Goal: Task Accomplishment & Management: Complete application form

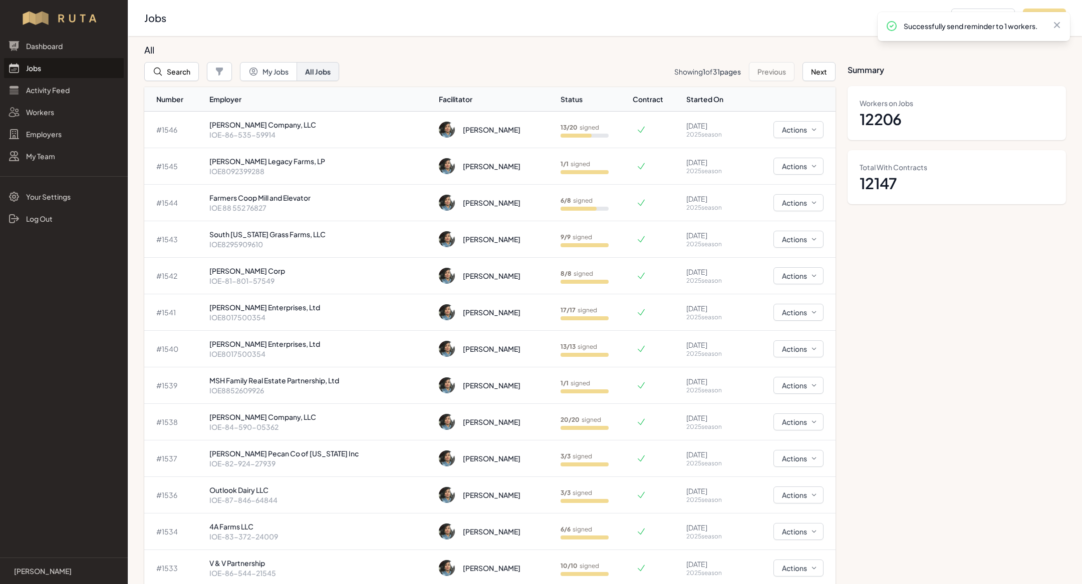
scroll to position [15, 0]
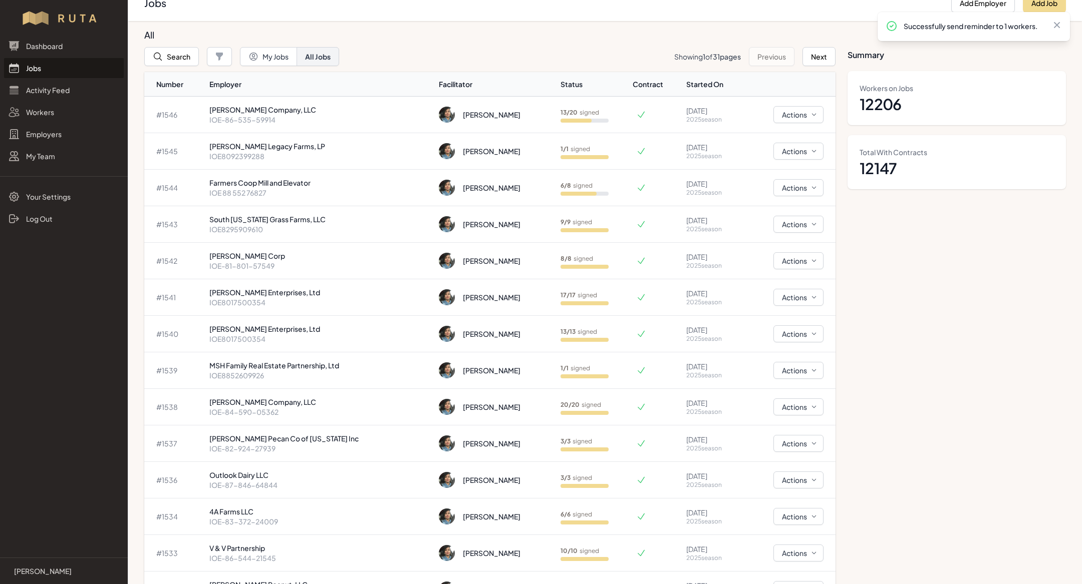
click at [30, 66] on link "Jobs" at bounding box center [64, 68] width 120 height 20
click at [60, 73] on link "Jobs" at bounding box center [64, 68] width 120 height 20
click at [71, 72] on link "Jobs" at bounding box center [64, 68] width 120 height 20
click at [45, 69] on link "Jobs" at bounding box center [64, 68] width 120 height 20
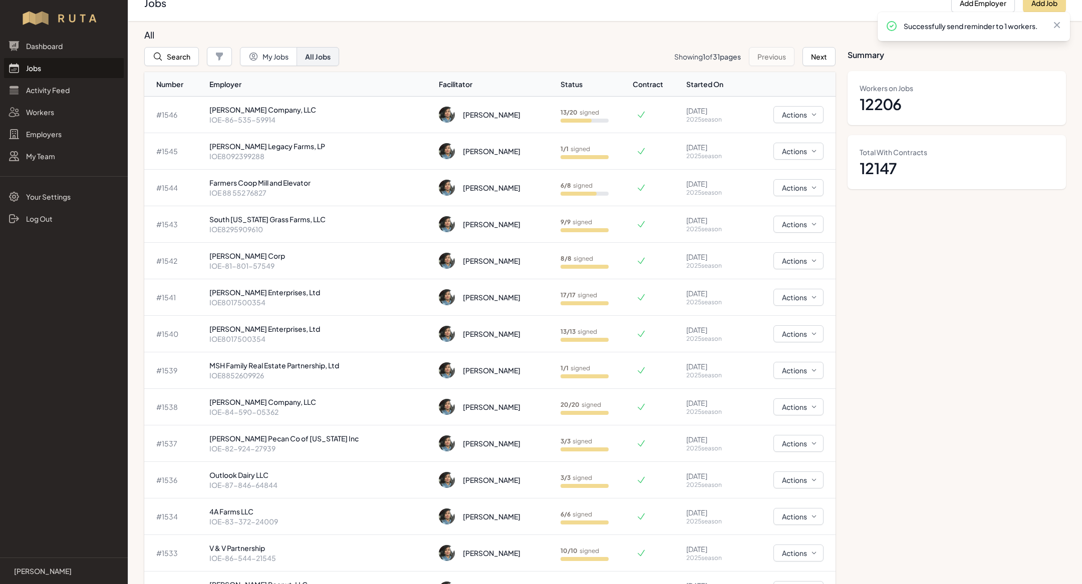
click at [45, 69] on link "Jobs" at bounding box center [64, 68] width 120 height 20
click at [300, 113] on p "[PERSON_NAME] Company, LLC" at bounding box center [320, 110] width 222 height 10
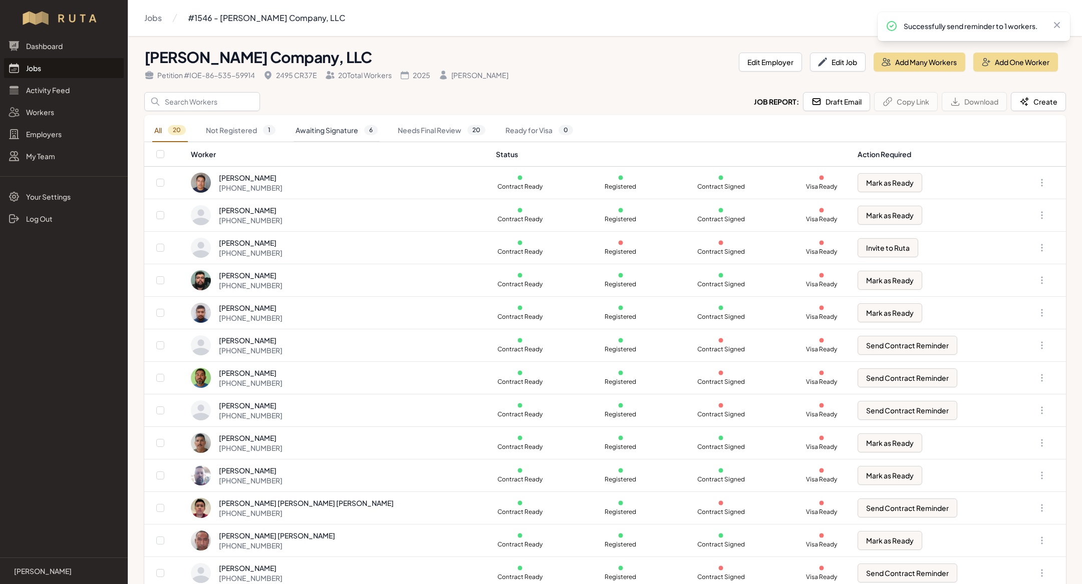
click at [323, 133] on link "Awaiting Signature 6" at bounding box center [336, 130] width 86 height 23
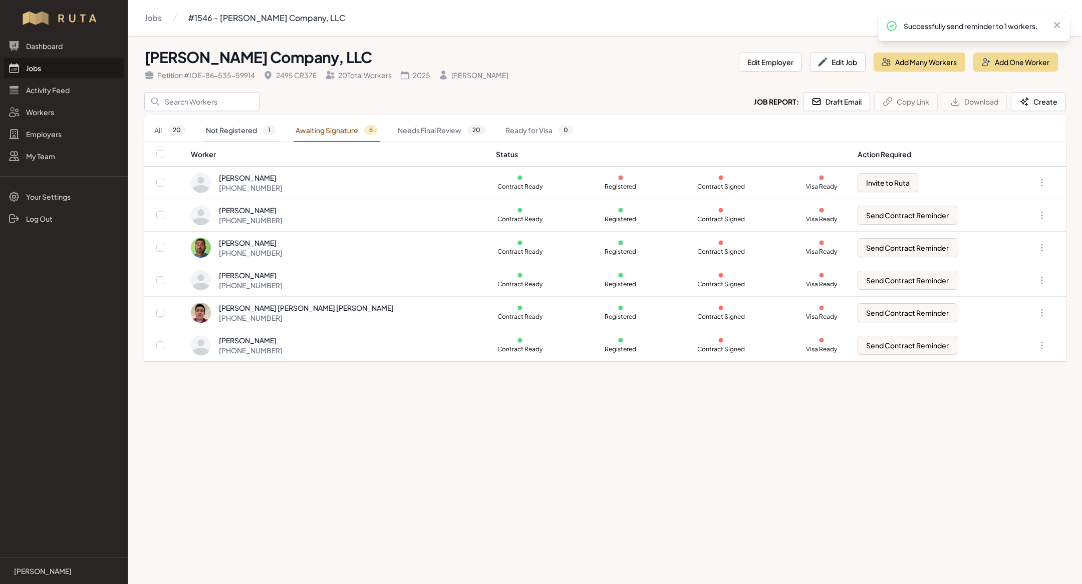
click at [263, 134] on link "Not Registered 1" at bounding box center [241, 130] width 74 height 23
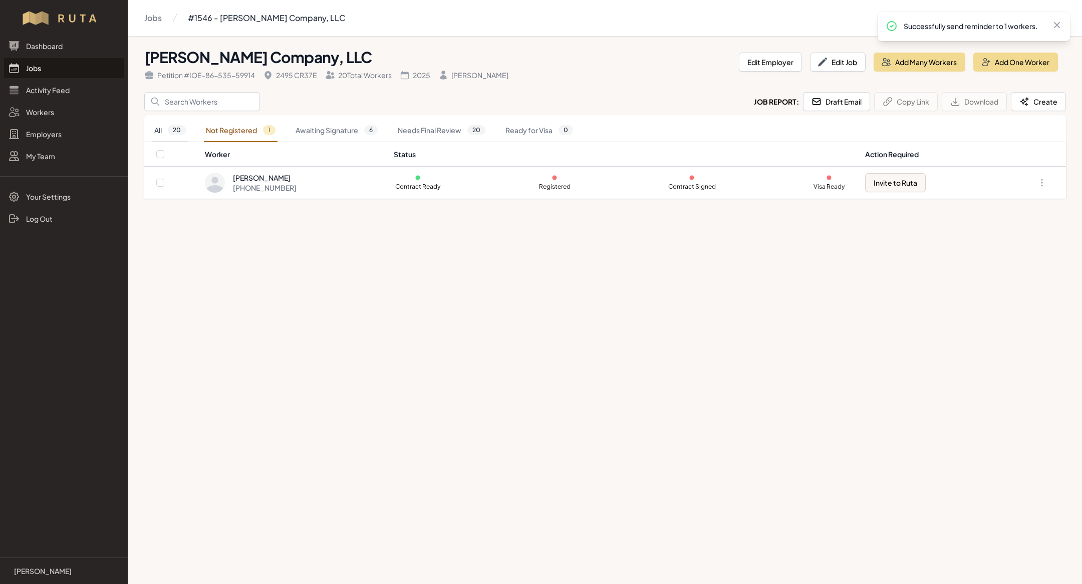
click at [154, 130] on link "All 20" at bounding box center [170, 130] width 36 height 23
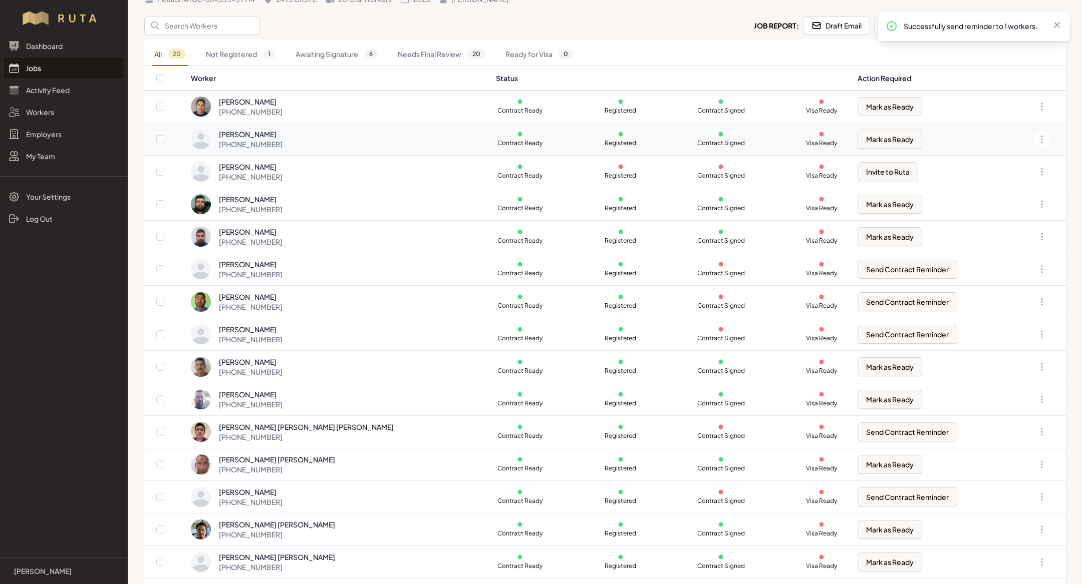
scroll to position [74, 0]
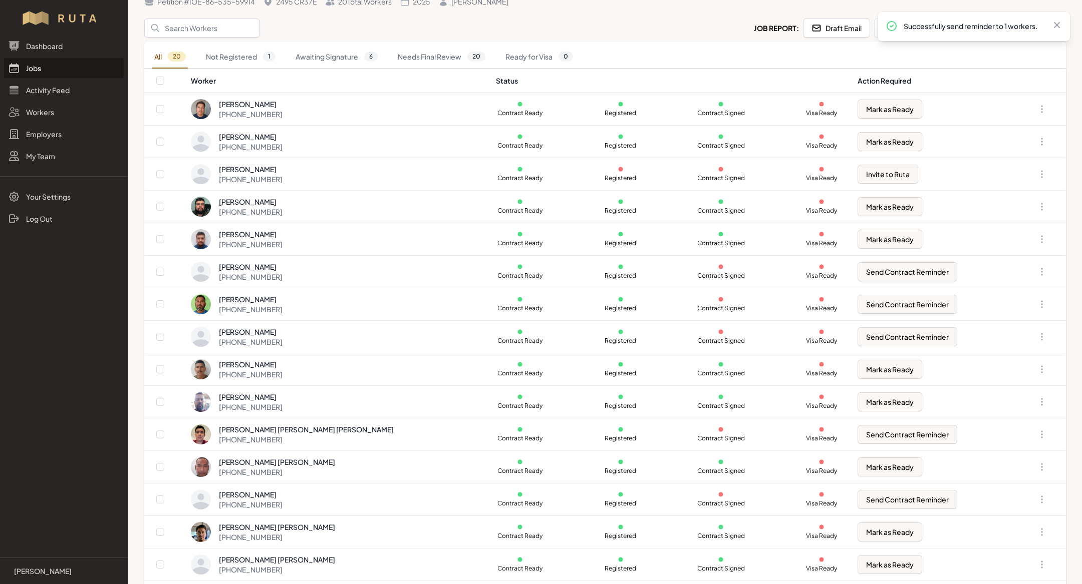
click at [49, 68] on link "Jobs" at bounding box center [64, 68] width 120 height 20
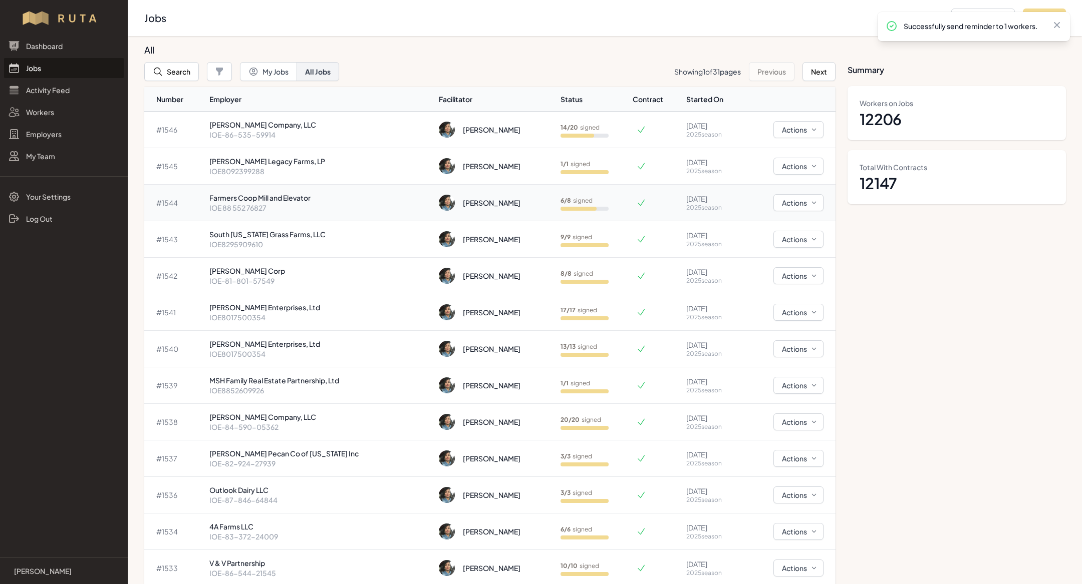
click at [327, 208] on p "IOE 88 552 76827" at bounding box center [320, 208] width 222 height 10
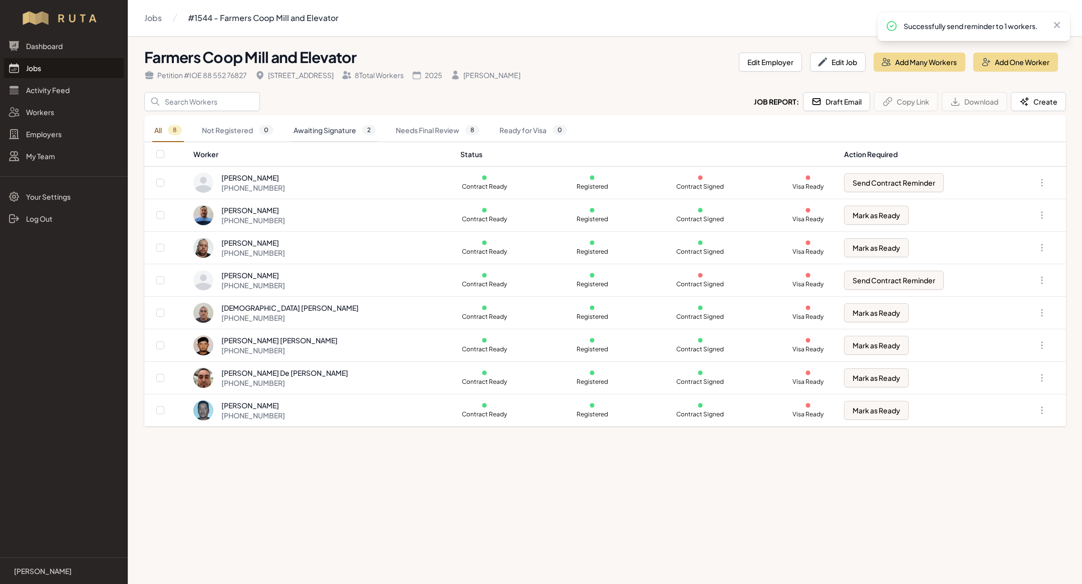
click at [349, 130] on link "Awaiting Signature 2" at bounding box center [334, 130] width 86 height 23
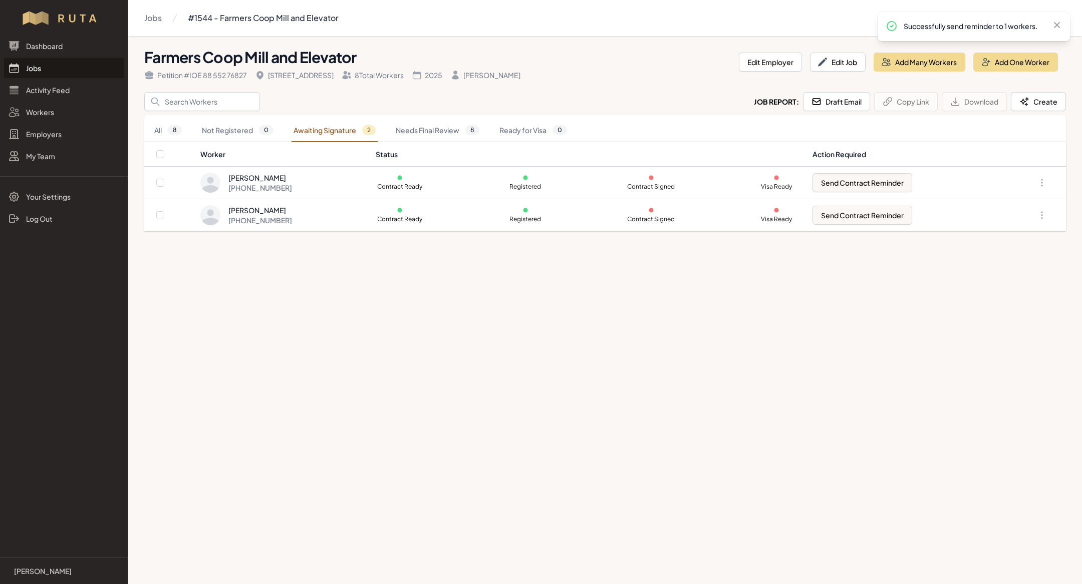
click at [40, 70] on link "Jobs" at bounding box center [64, 68] width 120 height 20
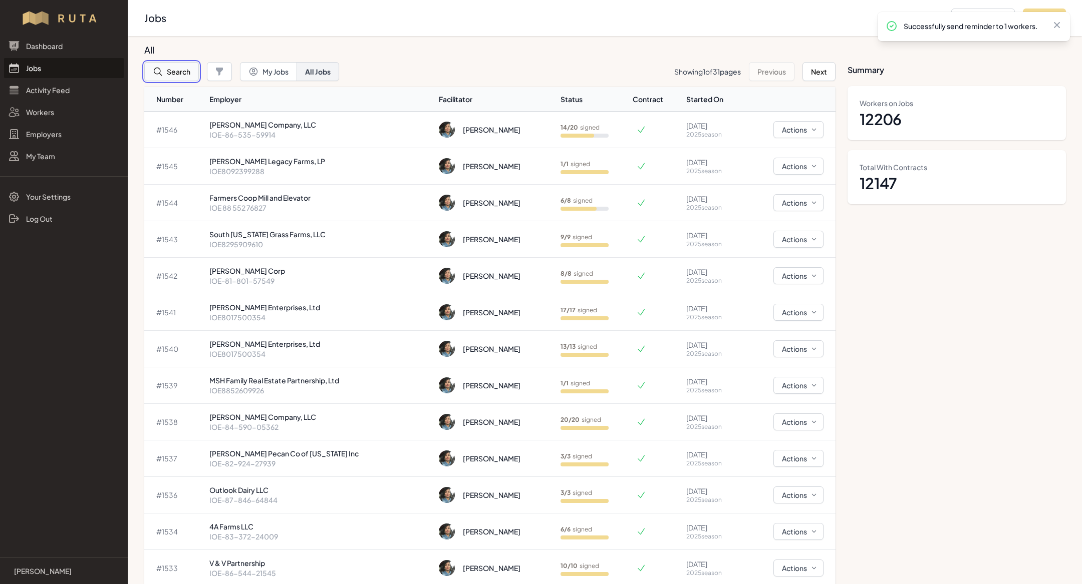
click at [181, 74] on button "Search" at bounding box center [171, 71] width 55 height 19
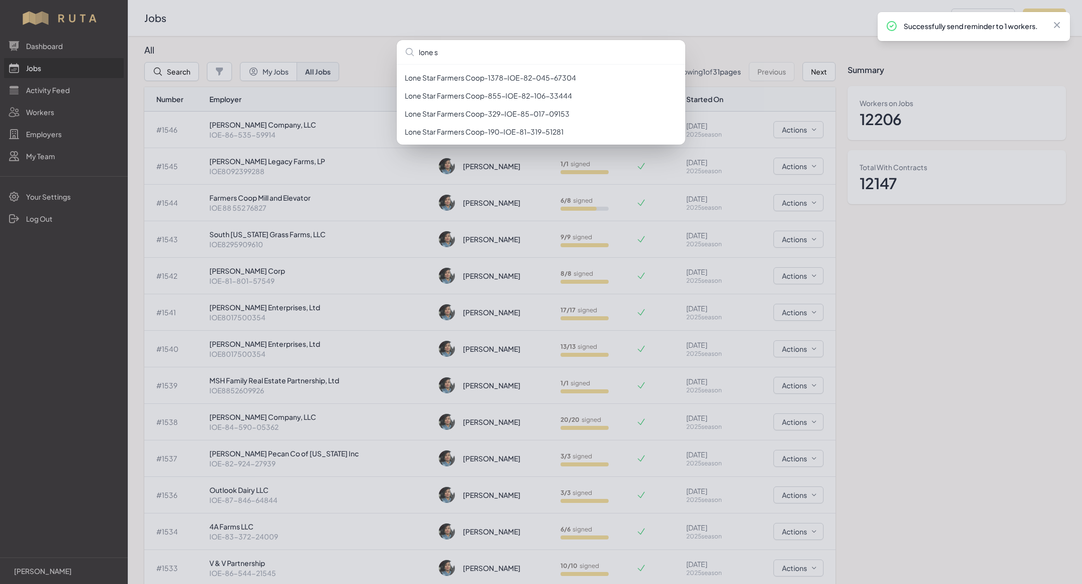
type input "lone s"
click at [963, 113] on div "lone s Lone Star Farmers Coop - 1378 - IOE-82-045-67304 Lone Star Farmers Coop …" at bounding box center [541, 292] width 1082 height 584
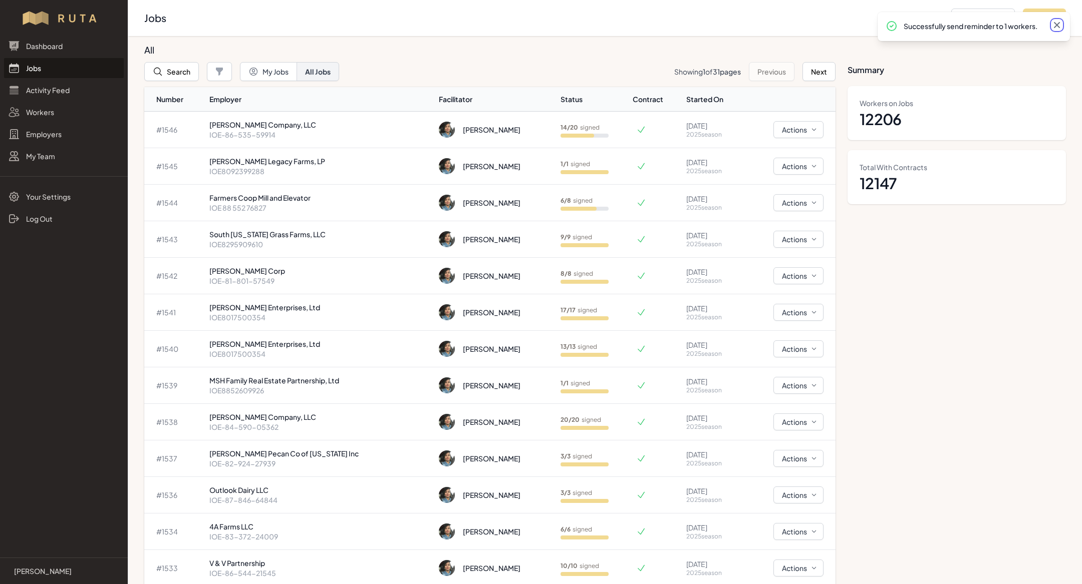
click at [1053, 24] on icon at bounding box center [1057, 25] width 10 height 10
click at [1053, 24] on button "Add Job" at bounding box center [1044, 18] width 43 height 19
select select "2023"
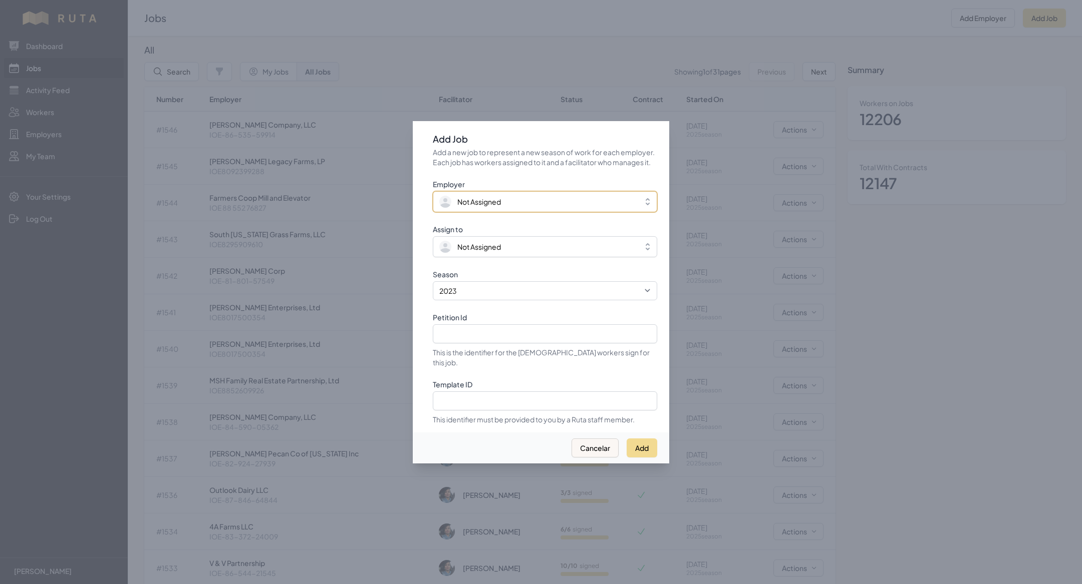
click at [505, 212] on button "Not Assigned" at bounding box center [545, 201] width 224 height 21
click at [490, 342] on input "Petition Id" at bounding box center [545, 332] width 224 height 19
paste input "IOE-86-239-12329"
type input "IOE-86-239-12329"
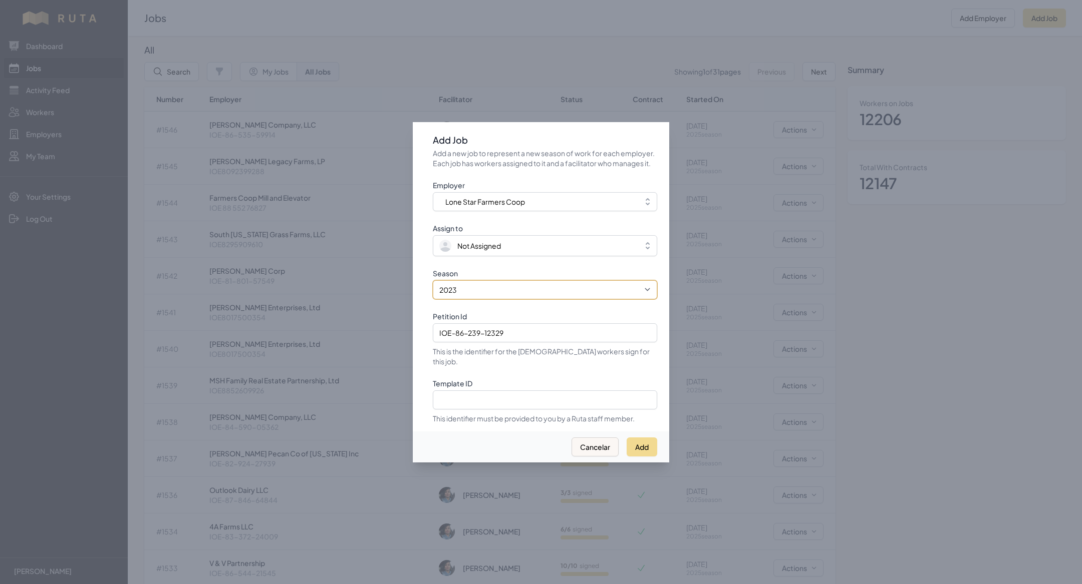
click at [482, 297] on select "2021 2022 2023 2024 2025" at bounding box center [545, 289] width 224 height 19
click at [433, 285] on select "2021 2022 2023 2024 2025" at bounding box center [545, 289] width 224 height 19
click at [476, 251] on span "Not Assigned" at bounding box center [479, 246] width 44 height 10
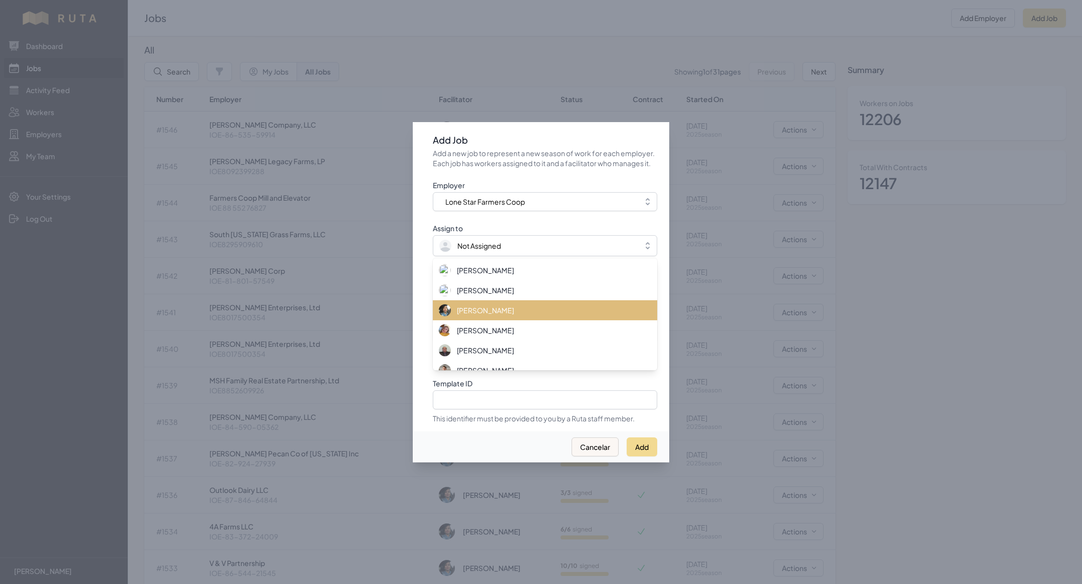
click at [484, 316] on div "[PERSON_NAME]" at bounding box center [539, 310] width 200 height 12
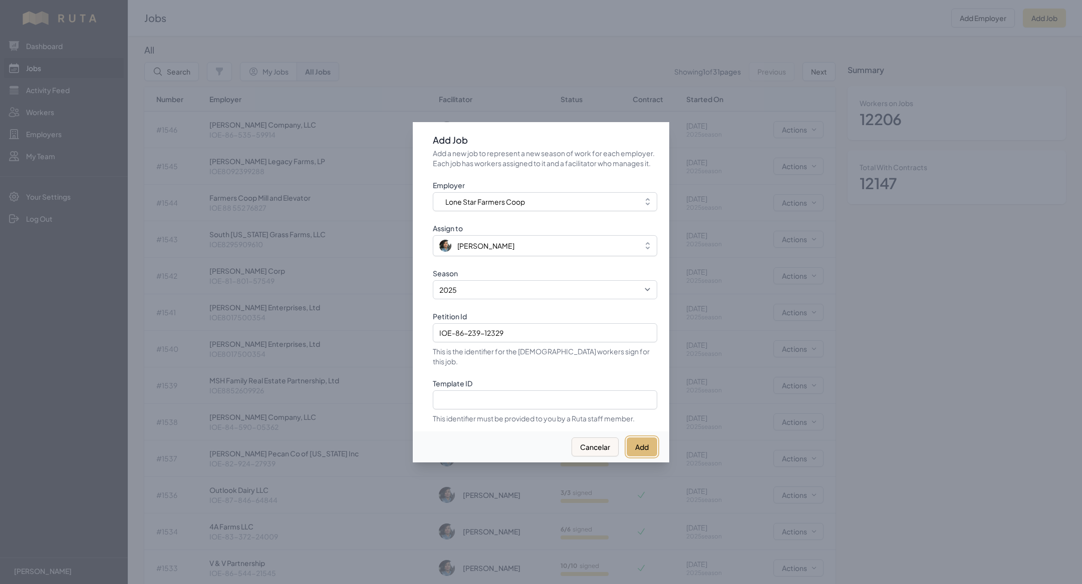
click at [638, 441] on button "Add" at bounding box center [641, 447] width 31 height 19
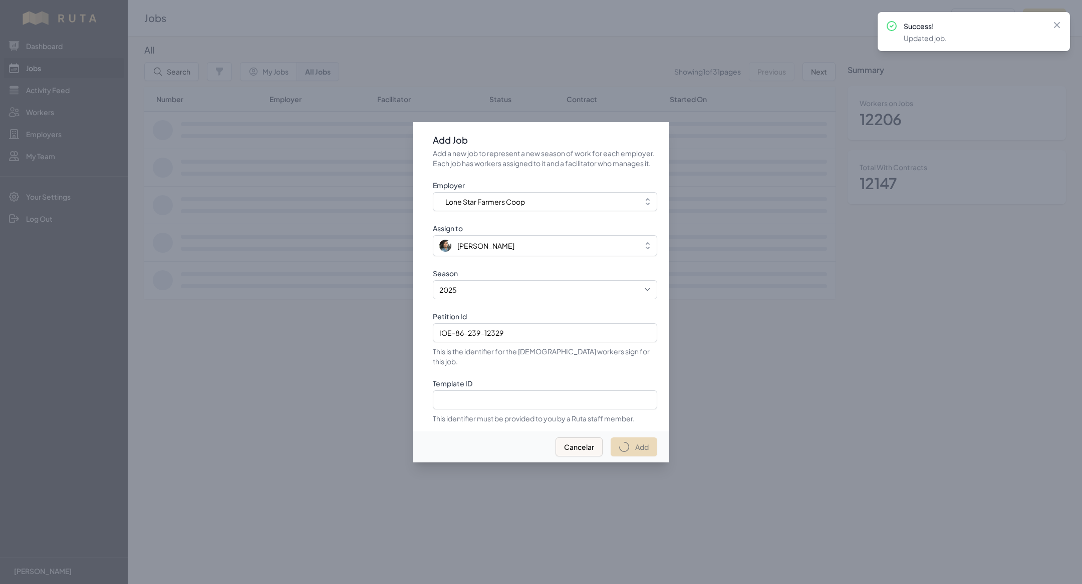
select select "2023"
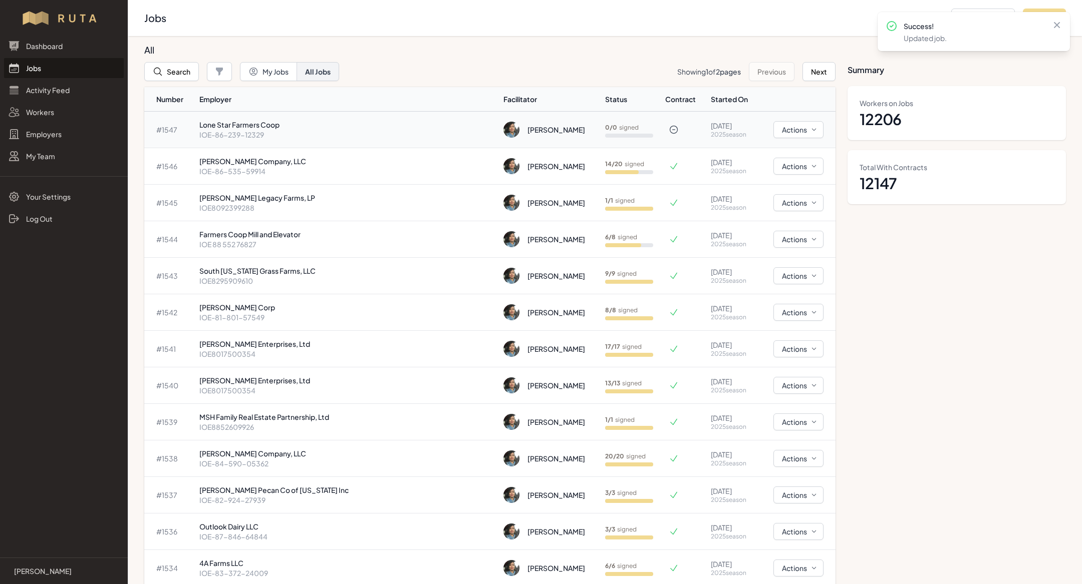
click at [334, 120] on p "Lone Star Farmers Coop" at bounding box center [347, 125] width 296 height 10
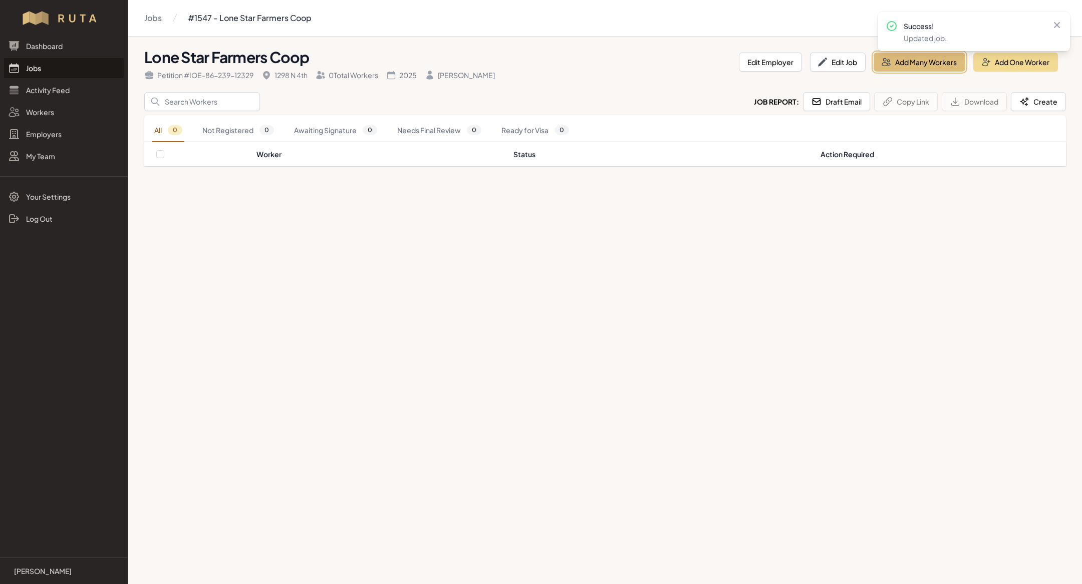
click at [934, 58] on button "Add Many Workers" at bounding box center [919, 62] width 92 height 19
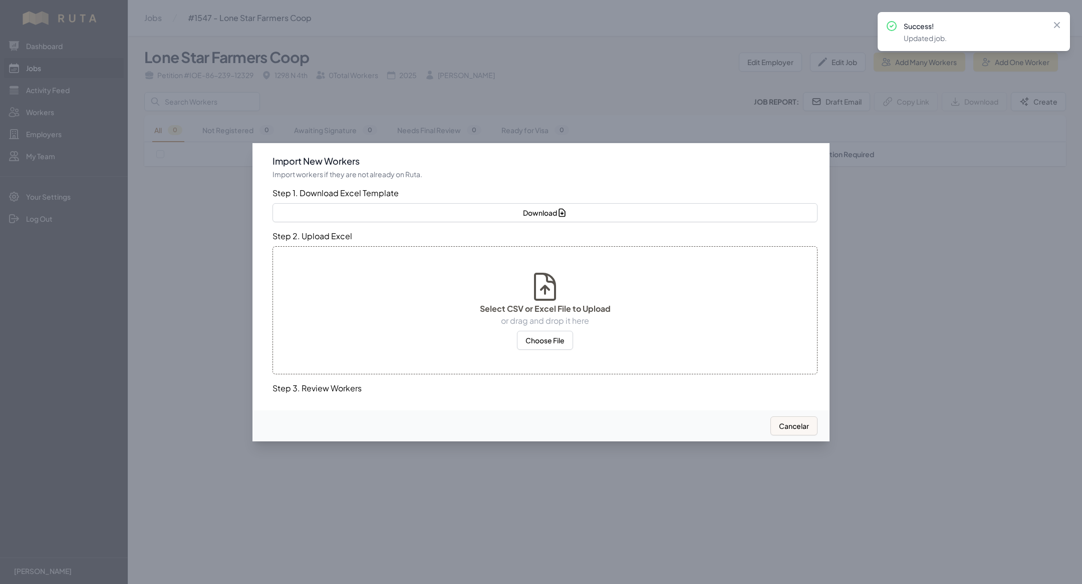
click at [541, 350] on div "Select CSV or Excel File to Upload or drag and drop it here Choose File" at bounding box center [544, 310] width 545 height 128
select select "MX"
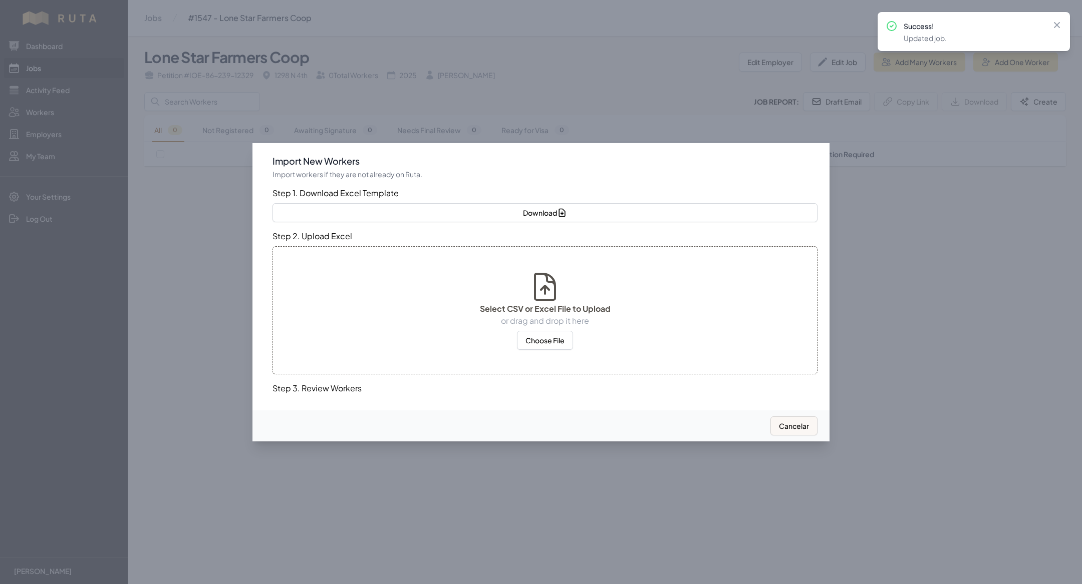
select select "MX"
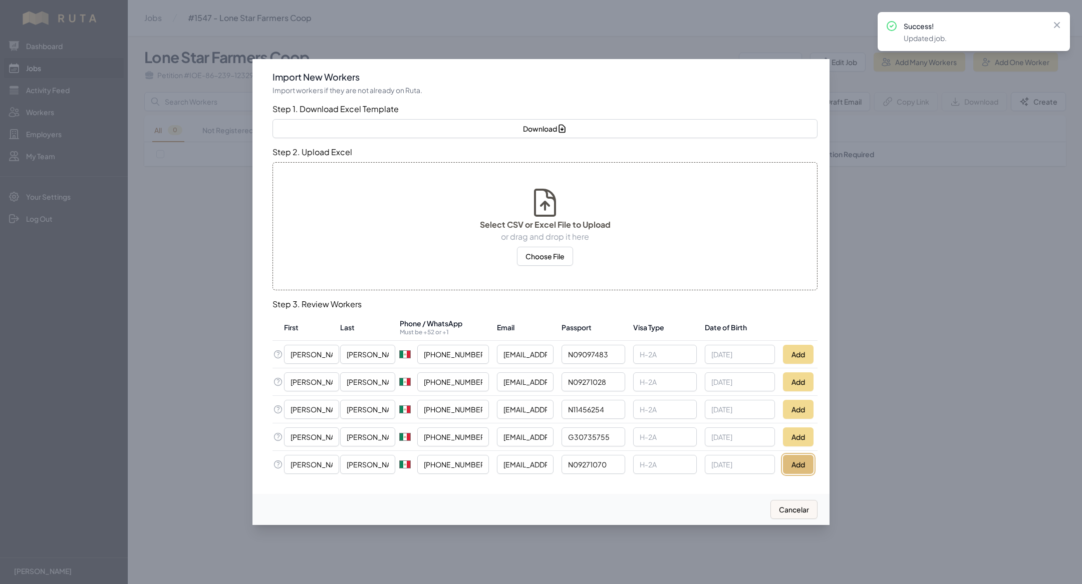
click at [802, 456] on button "Add" at bounding box center [798, 464] width 31 height 19
click at [792, 445] on button "Add" at bounding box center [798, 437] width 31 height 19
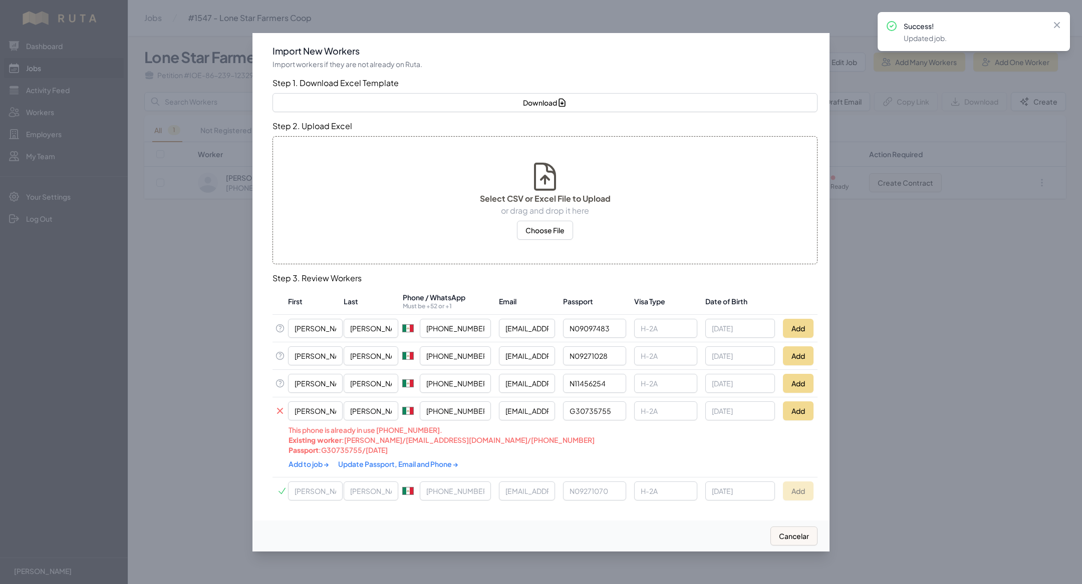
click at [393, 460] on link "Update Passport, Email and Phone →" at bounding box center [398, 464] width 120 height 9
click at [317, 459] on link "Add to job →" at bounding box center [309, 463] width 42 height 9
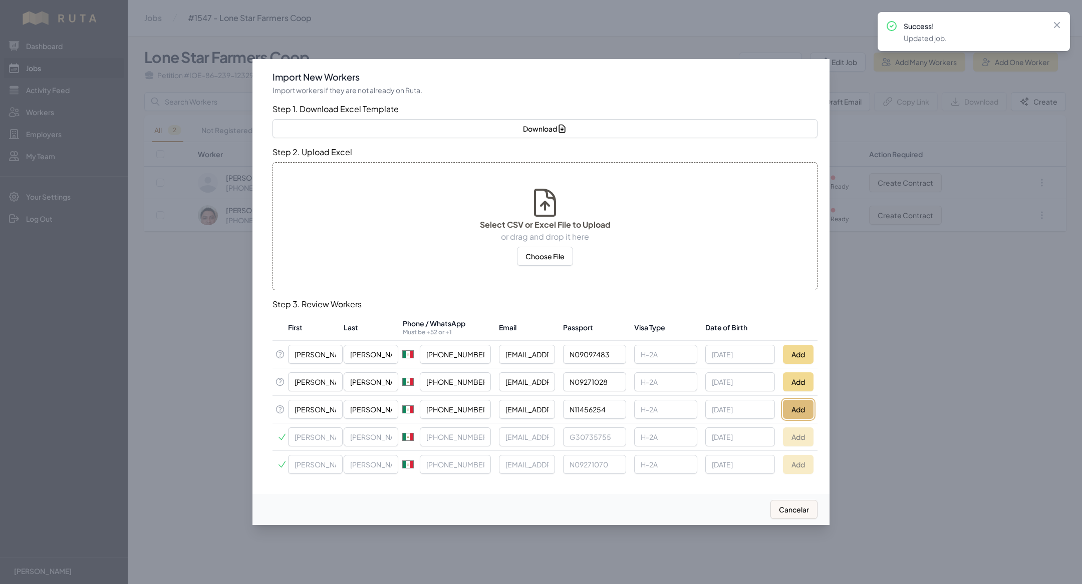
click at [796, 406] on button "Add" at bounding box center [798, 409] width 31 height 19
click at [799, 382] on button "Add" at bounding box center [798, 382] width 31 height 19
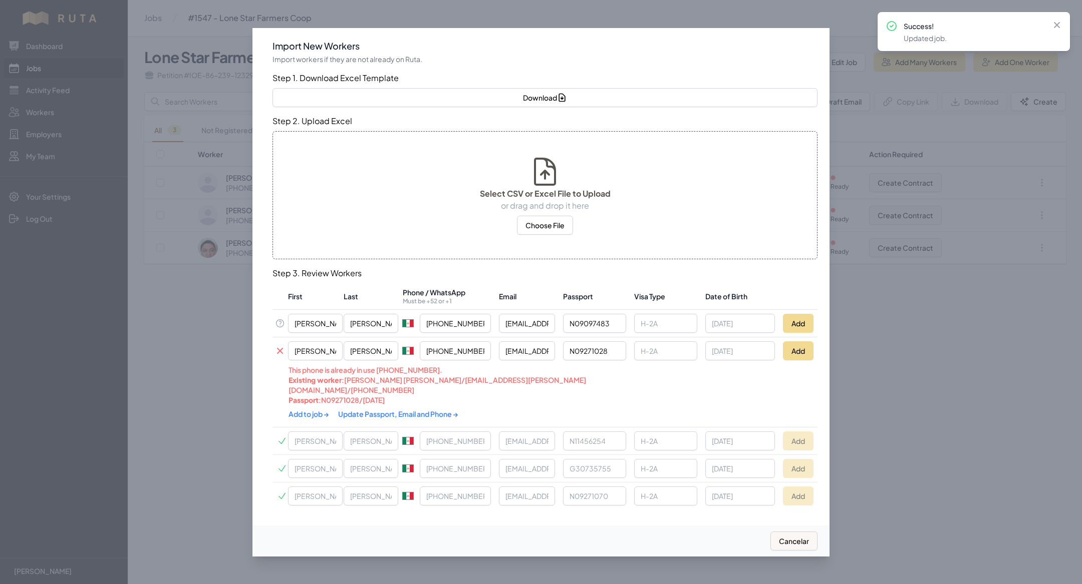
click at [375, 410] on link "Update Passport, Email and Phone →" at bounding box center [398, 414] width 120 height 9
click at [317, 409] on link "Add to job →" at bounding box center [309, 413] width 42 height 9
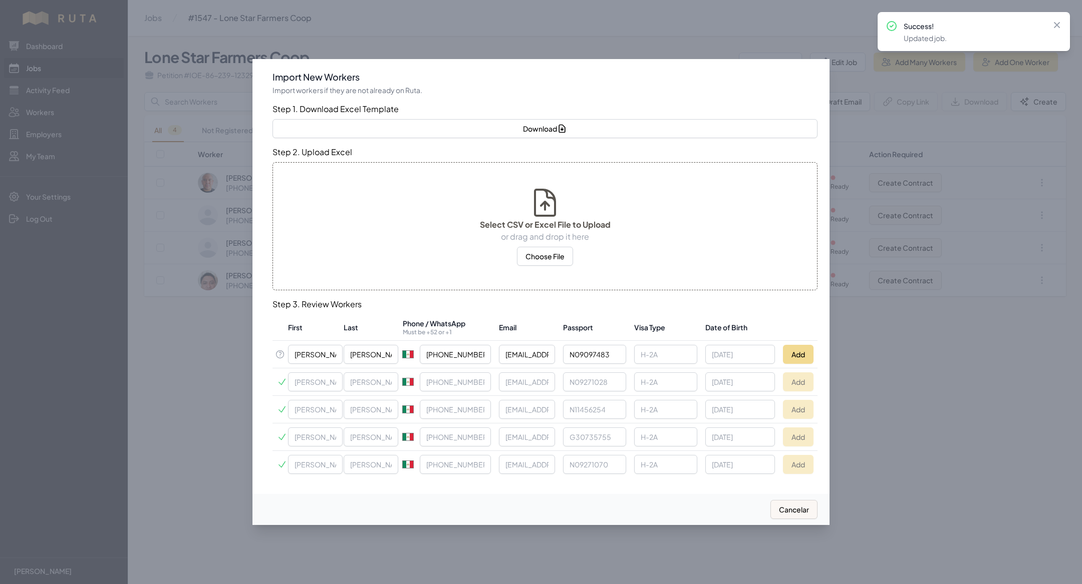
click at [783, 345] on td "Add" at bounding box center [798, 355] width 39 height 28
click at [790, 353] on button "Add" at bounding box center [798, 354] width 31 height 19
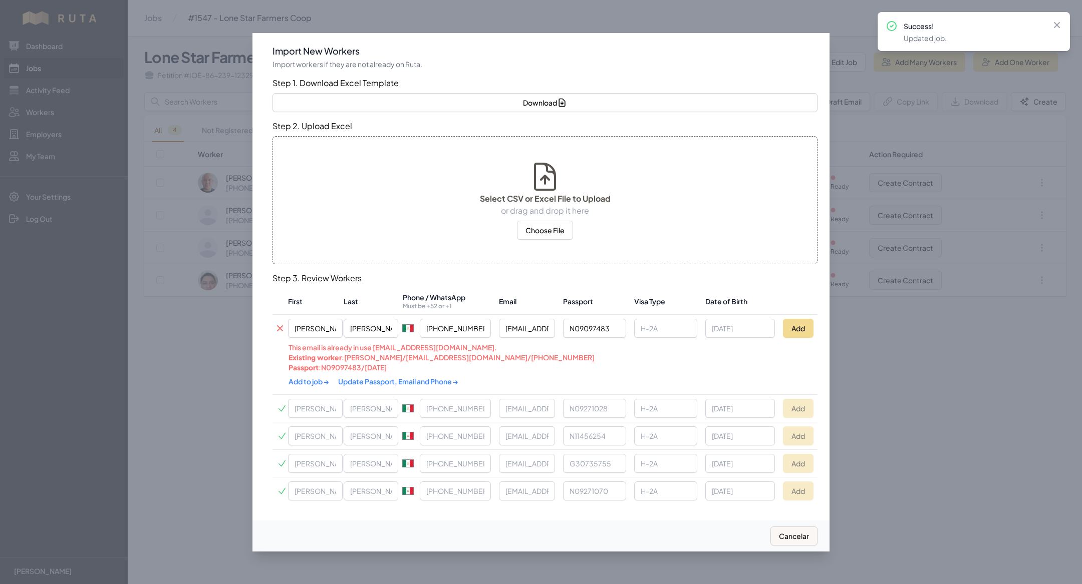
click at [361, 378] on link "Update Passport, Email and Phone →" at bounding box center [398, 381] width 120 height 9
click at [311, 383] on link "Add to job →" at bounding box center [309, 380] width 42 height 9
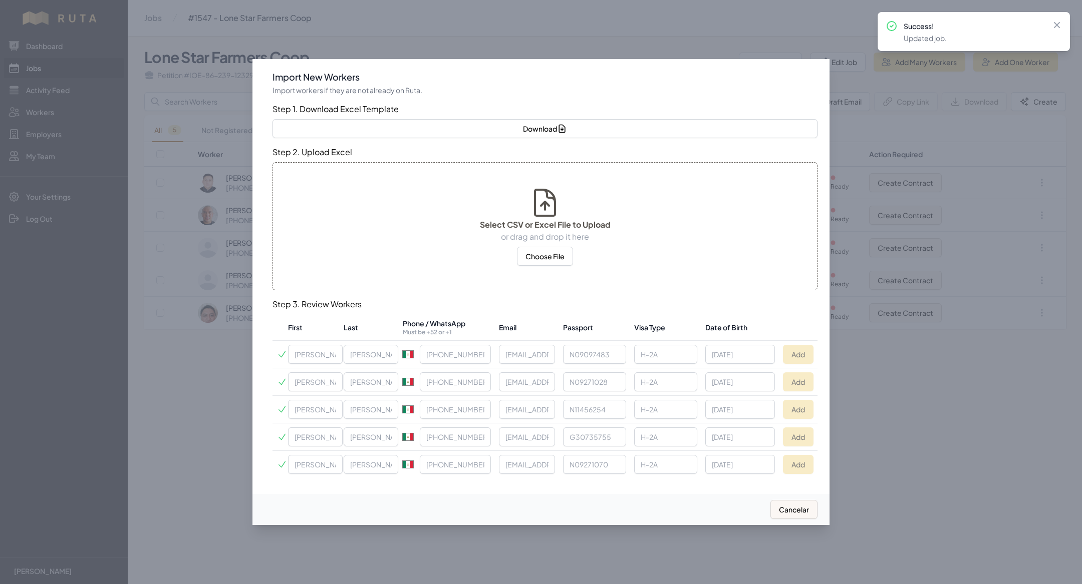
click at [166, 371] on div at bounding box center [541, 292] width 1082 height 584
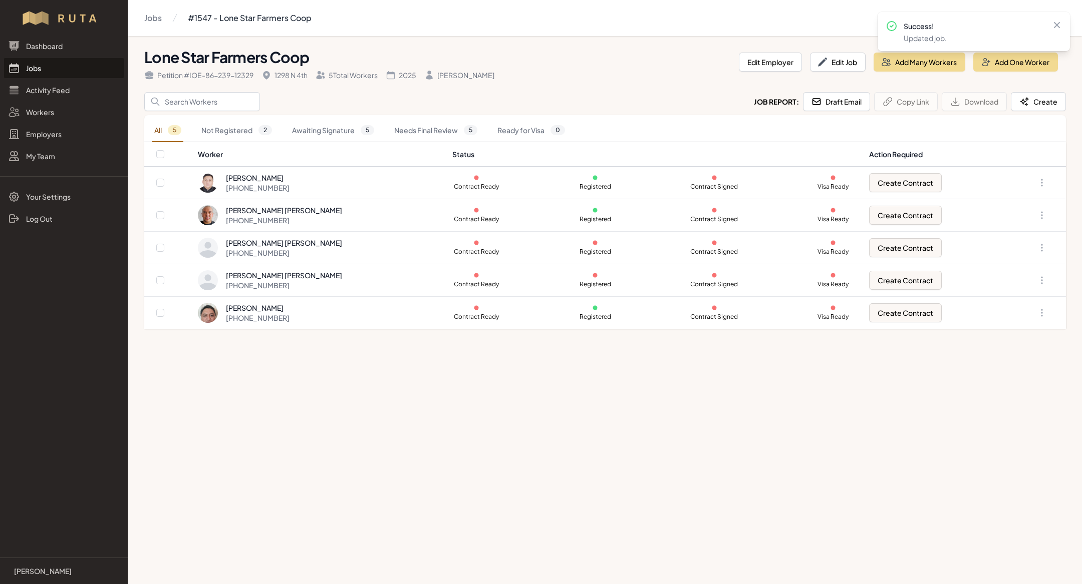
click at [78, 66] on link "Jobs" at bounding box center [64, 68] width 120 height 20
